Goal: Navigation & Orientation: Find specific page/section

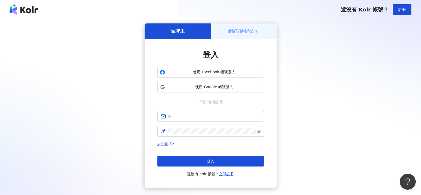
click at [241, 25] on div "網紅/經紀公司" at bounding box center [244, 30] width 66 height 15
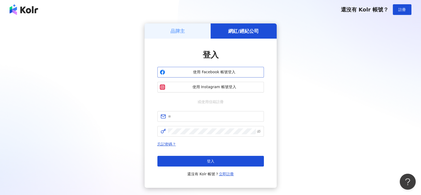
click at [209, 73] on span "使用 Facebook 帳號登入" at bounding box center [214, 71] width 94 height 5
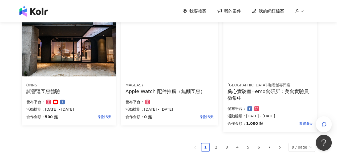
scroll to position [346, 0]
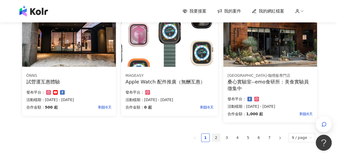
click at [220, 138] on link "2" at bounding box center [216, 137] width 8 height 8
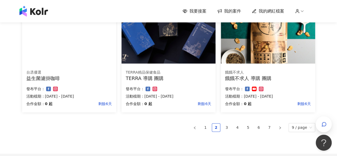
scroll to position [373, 0]
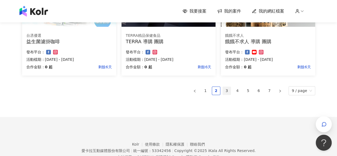
click at [230, 89] on link "3" at bounding box center [227, 91] width 8 height 8
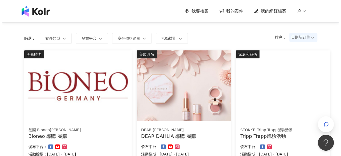
scroll to position [60, 0]
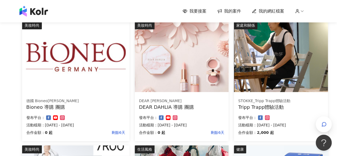
click at [94, 78] on img at bounding box center [75, 56] width 107 height 71
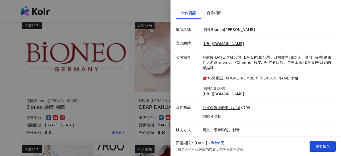
scroll to position [57, 0]
click at [149, 17] on div at bounding box center [170, 78] width 341 height 156
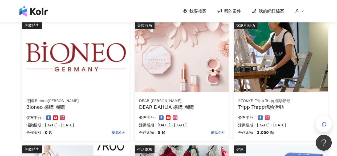
click at [284, 51] on img at bounding box center [281, 56] width 94 height 71
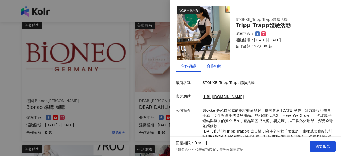
click at [219, 66] on div "合作細節" at bounding box center [214, 66] width 15 height 6
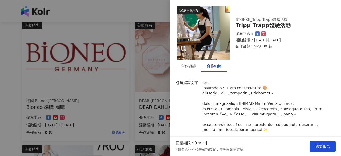
click at [163, 12] on div at bounding box center [170, 78] width 341 height 156
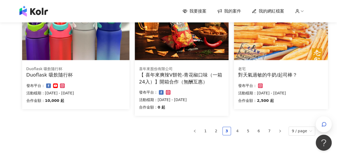
scroll to position [379, 0]
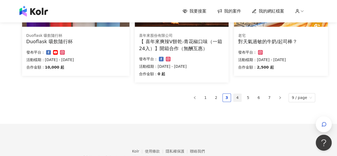
click at [237, 95] on link "4" at bounding box center [237, 97] width 8 height 8
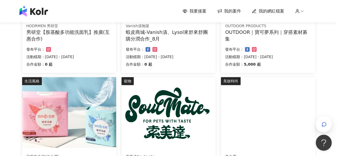
scroll to position [346, 0]
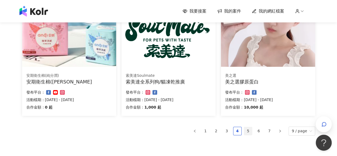
click at [249, 129] on link "5" at bounding box center [248, 131] width 8 height 8
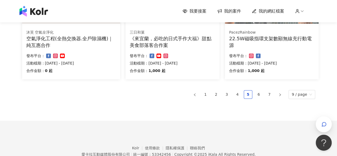
scroll to position [413, 0]
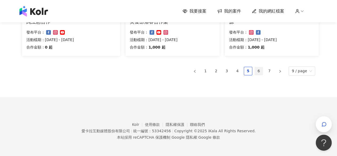
click at [260, 71] on link "6" at bounding box center [258, 71] width 8 height 8
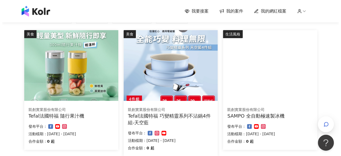
scroll to position [53, 0]
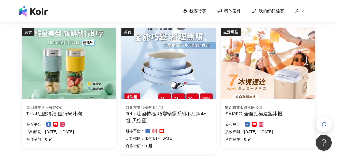
click at [149, 60] on img at bounding box center [168, 63] width 94 height 71
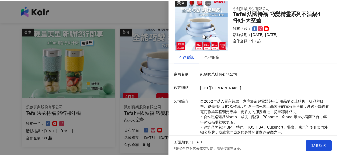
scroll to position [0, 0]
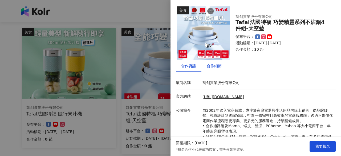
click at [220, 67] on div "合作細節" at bounding box center [214, 66] width 15 height 6
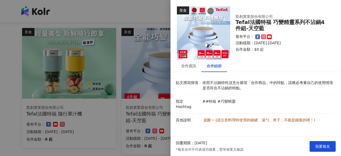
click at [165, 47] on div at bounding box center [170, 78] width 341 height 156
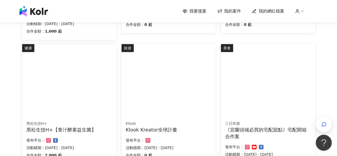
scroll to position [386, 0]
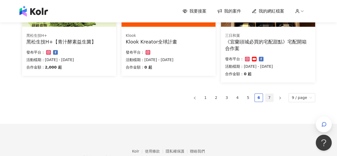
click at [271, 97] on link "7" at bounding box center [269, 97] width 8 height 8
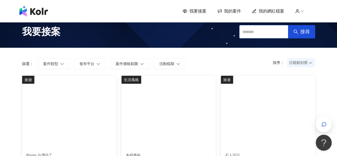
scroll to position [0, 0]
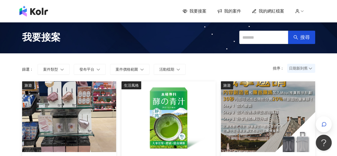
click at [299, 9] on icon at bounding box center [297, 11] width 5 height 5
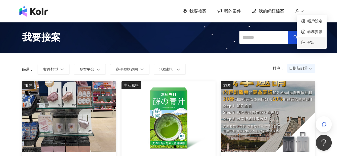
click at [311, 43] on span "登出" at bounding box center [310, 42] width 7 height 4
